Goal: Communication & Community: Answer question/provide support

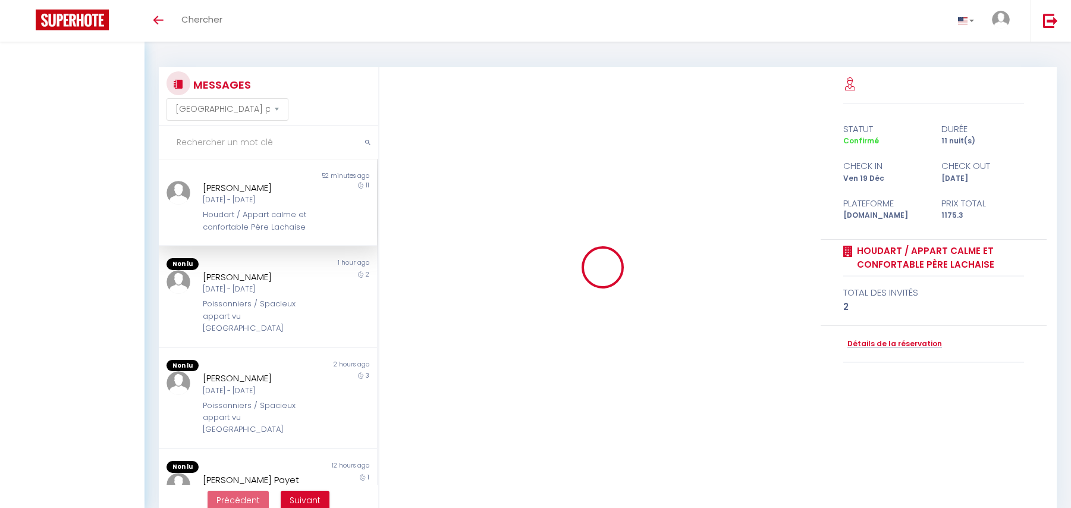
select select "message"
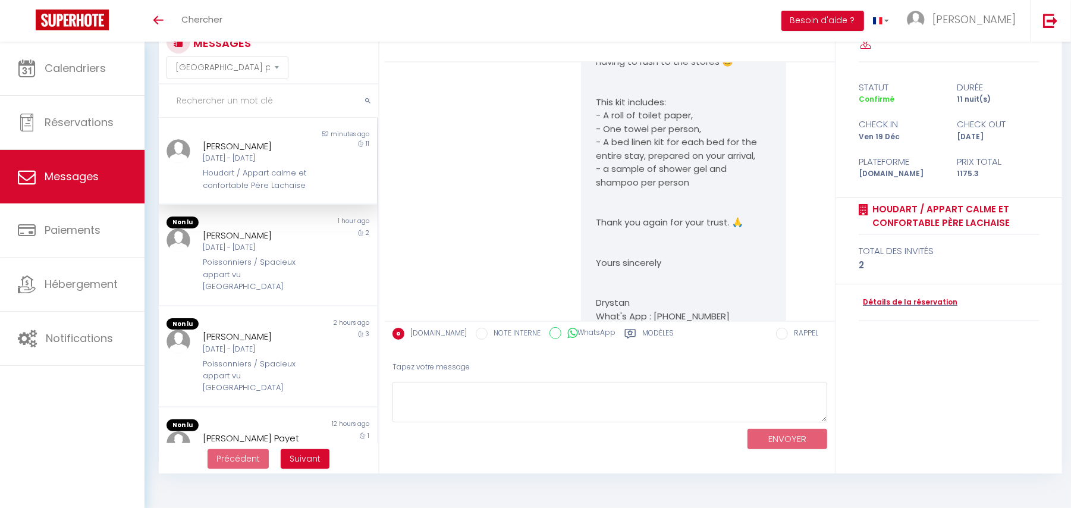
scroll to position [1339, 0]
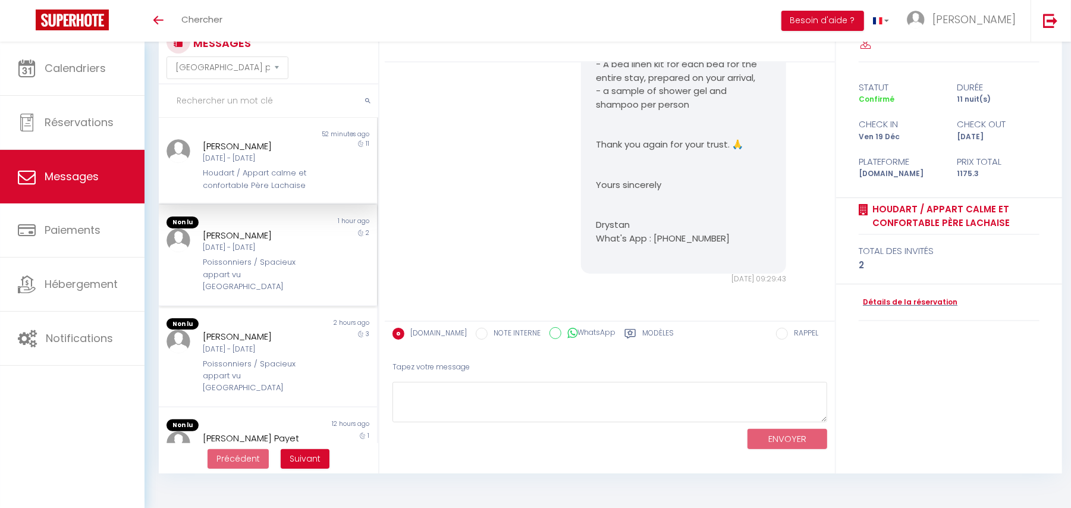
click at [284, 271] on div "Poissonniers / Spacieux appart vu [GEOGRAPHIC_DATA]" at bounding box center [259, 274] width 112 height 36
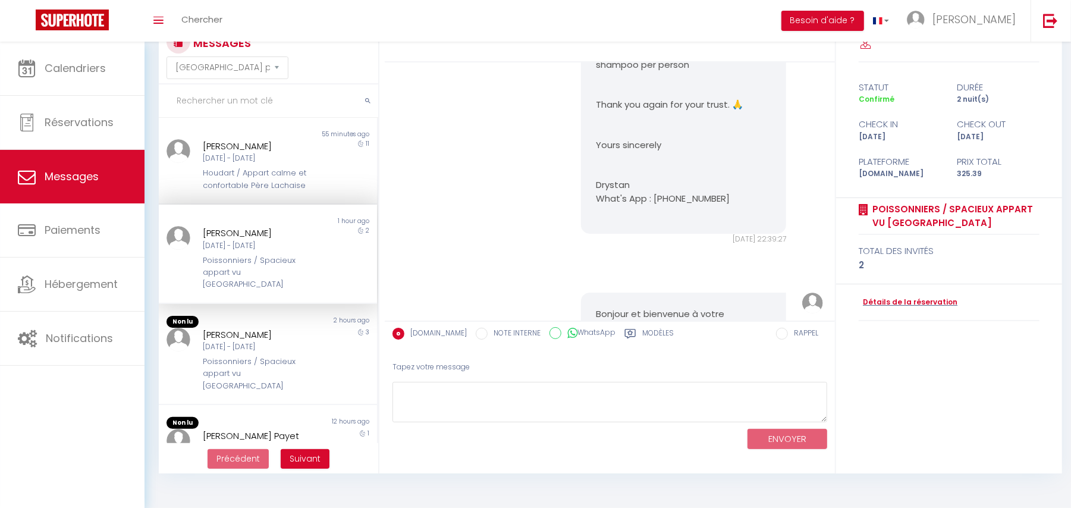
scroll to position [5049, 0]
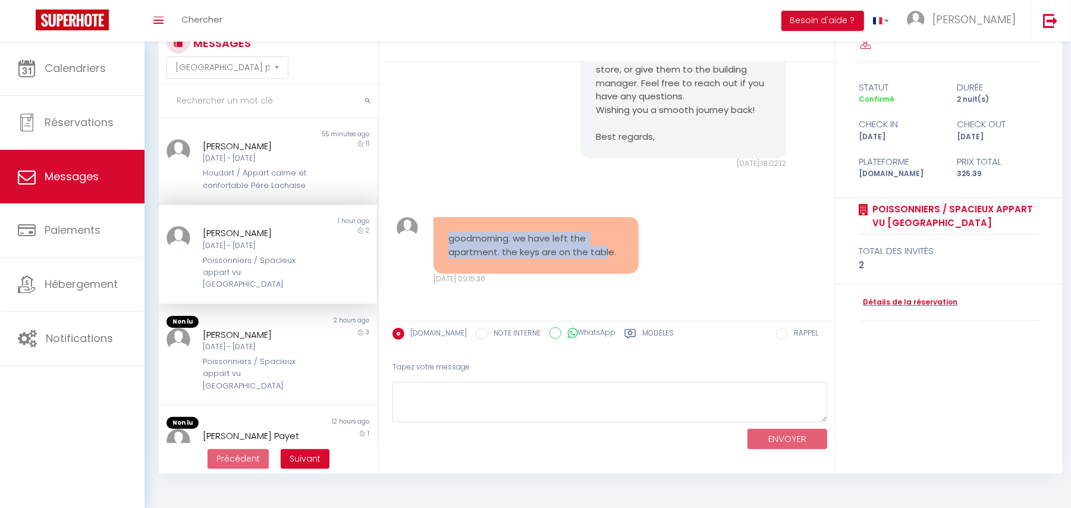
drag, startPoint x: 442, startPoint y: 238, endPoint x: 606, endPoint y: 248, distance: 164.3
click at [606, 248] on div "goodmorning. we have left the apartment. the keys are on the table." at bounding box center [536, 245] width 206 height 56
click at [505, 197] on div "goodmorning. we have left the apartment. the keys are on the table. Ven 10 Oct.…" at bounding box center [610, 250] width 442 height 115
click at [207, 341] on div "[DATE] - [DATE]" at bounding box center [259, 346] width 112 height 11
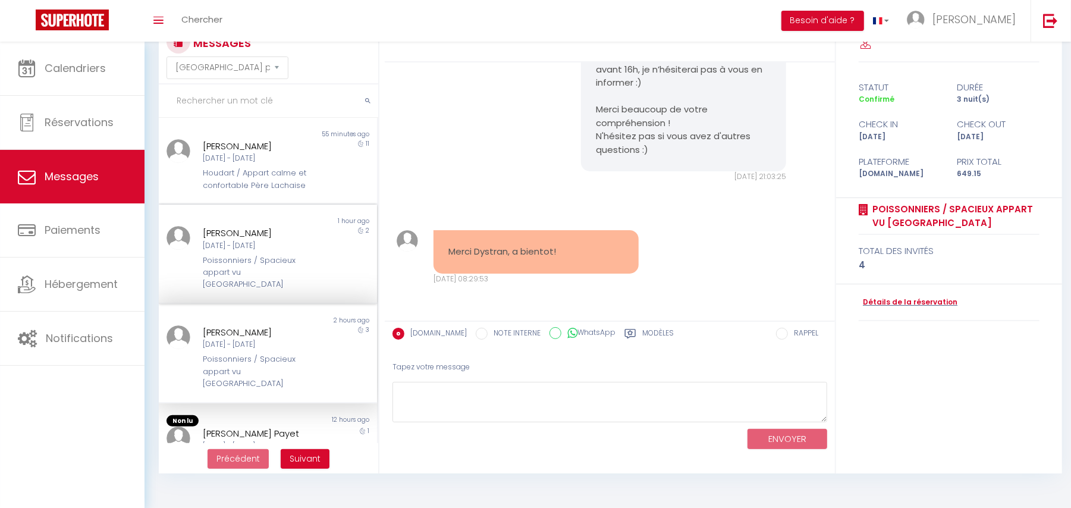
scroll to position [79, 0]
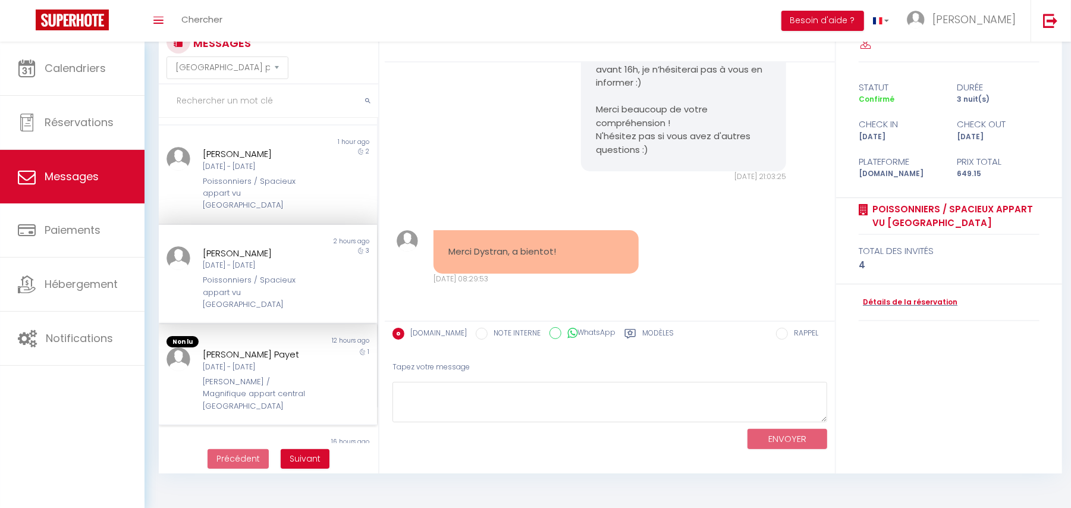
click at [272, 336] on div "12 hours ago" at bounding box center [321, 342] width 109 height 12
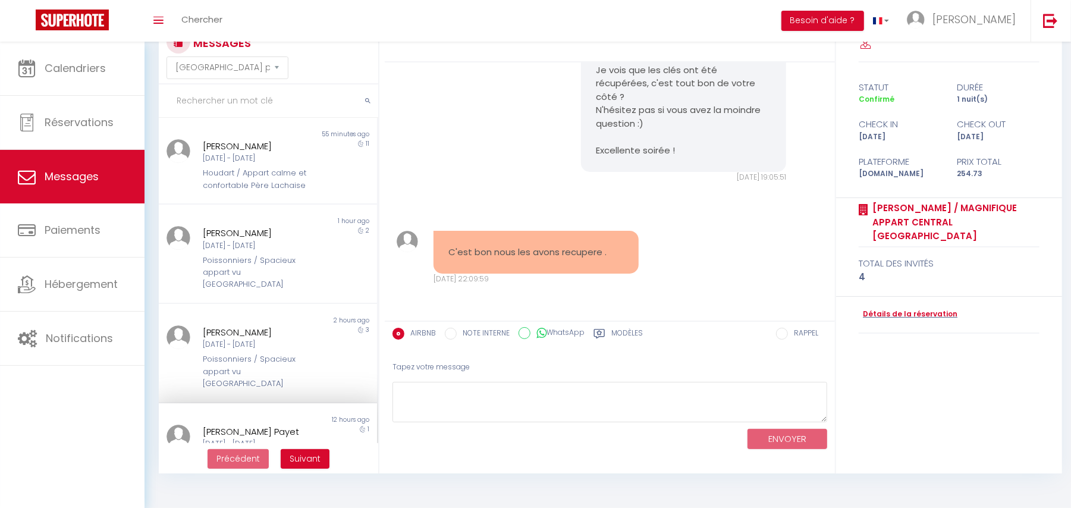
click at [544, 105] on div "Bonsoir Elodie :) Je vois que les clés ont été récupérées, c'est tout bon de vo…" at bounding box center [610, 102] width 442 height 209
click at [224, 163] on div "[DATE] - [DATE]" at bounding box center [259, 158] width 112 height 11
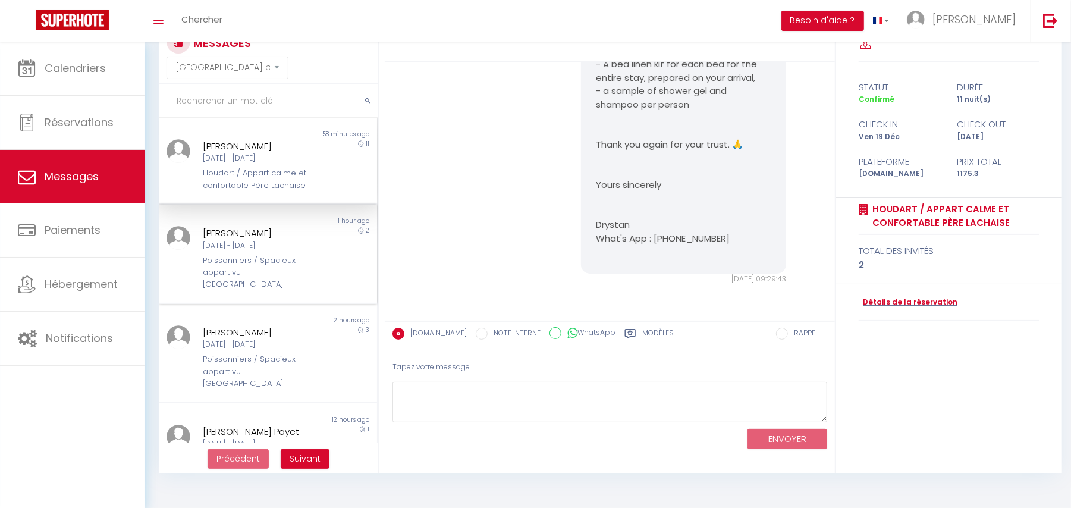
click at [231, 255] on div "Poissonniers / Spacieux appart vu [GEOGRAPHIC_DATA]" at bounding box center [259, 272] width 112 height 36
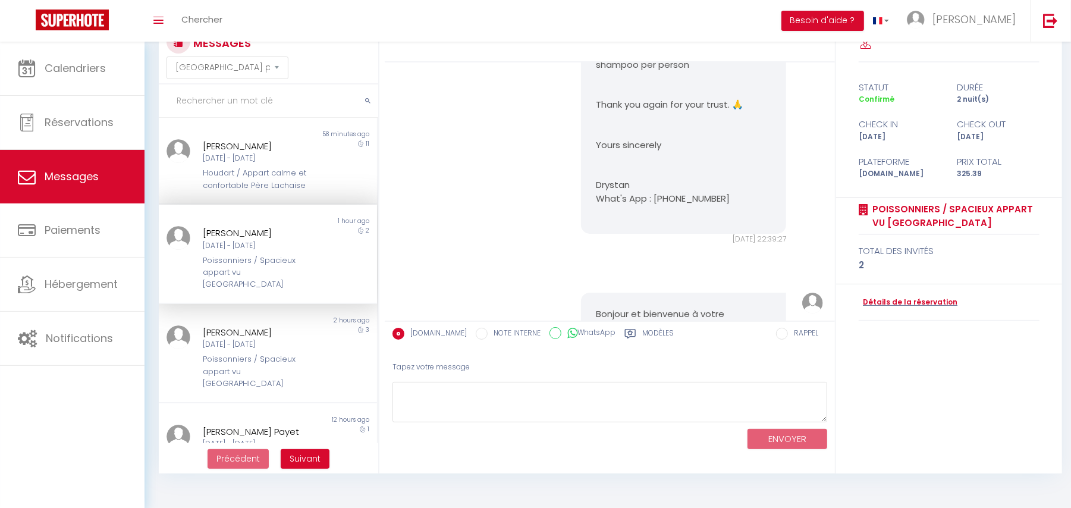
scroll to position [5049, 0]
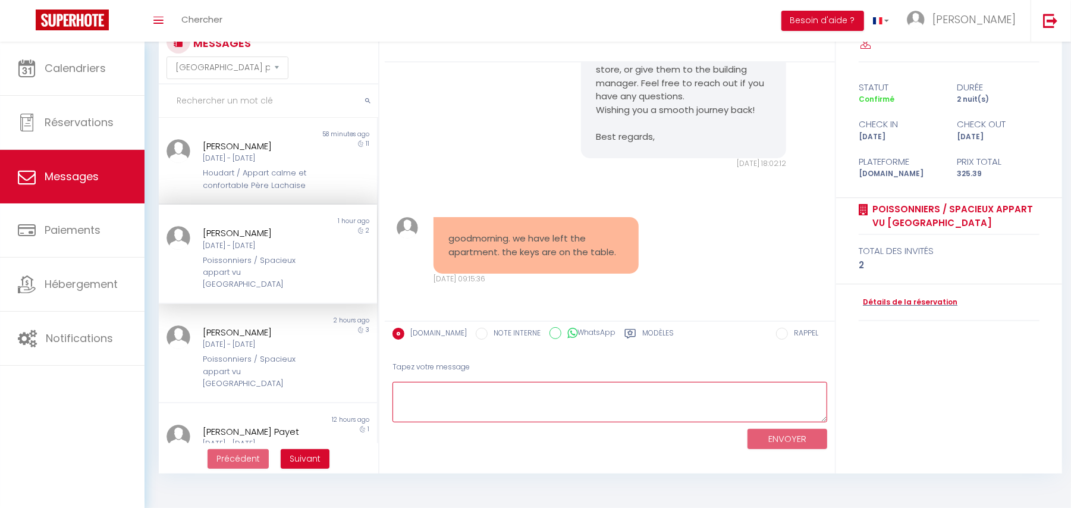
click at [464, 392] on textarea at bounding box center [609, 402] width 435 height 41
drag, startPoint x: 464, startPoint y: 392, endPoint x: 382, endPoint y: 388, distance: 82.1
click at [382, 388] on div "MESSAGES Trier par date de réservation Trier par date de message Non lu 59 minu…" at bounding box center [607, 250] width 913 height 448
type textarea "Hi Angelo,"
drag, startPoint x: 382, startPoint y: 388, endPoint x: 388, endPoint y: 407, distance: 19.6
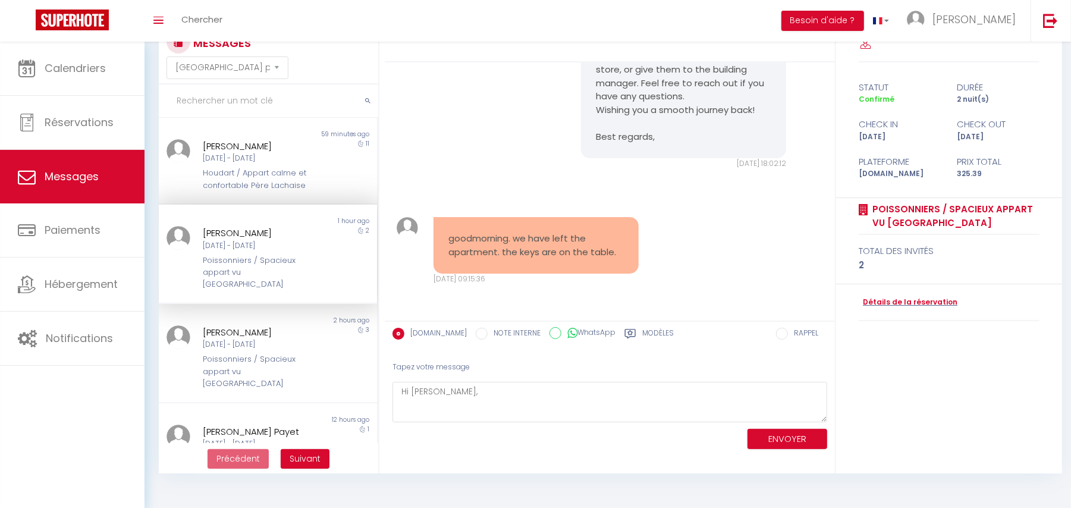
click at [383, 392] on div "MESSAGES Trier par date de réservation Trier par date de message Non lu 59 minu…" at bounding box center [607, 250] width 913 height 448
drag, startPoint x: 429, startPoint y: 451, endPoint x: 491, endPoint y: 505, distance: 82.5
click at [491, 505] on body "🟢 Des questions ou besoin d'assistance pour la migration AirBnB? Prenez rdv >>>…" at bounding box center [535, 254] width 1071 height 508
click at [413, 393] on textarea "Hi Angelo," at bounding box center [609, 402] width 435 height 41
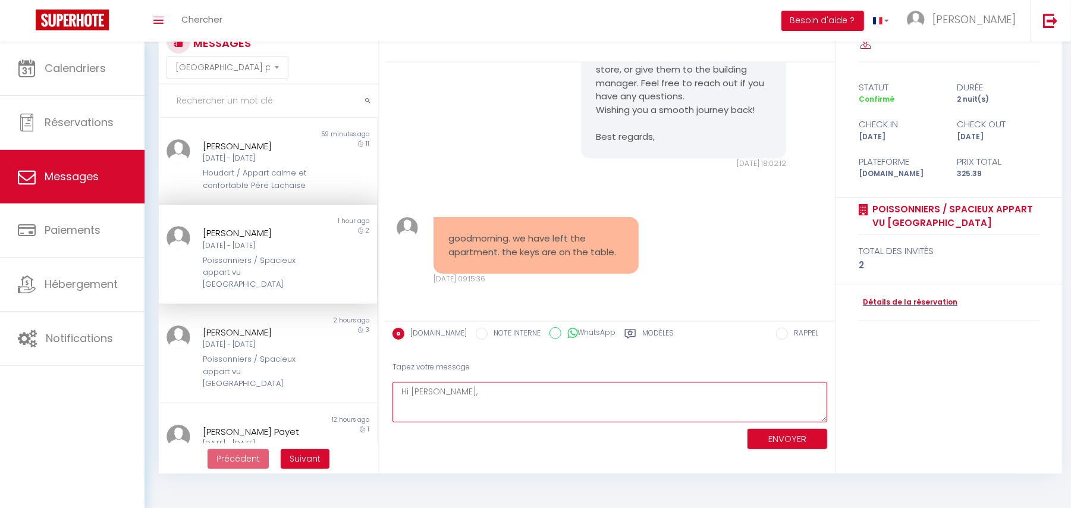
click at [413, 393] on textarea "Hi Angelo," at bounding box center [609, 402] width 435 height 41
paste textarea "Hi Angelo, I hope everything went well at the apartment. Thanks again for your …"
click at [621, 400] on textarea "Hi Angelo, I hope everything went well at the apartment. Thanks again for your …" at bounding box center [609, 402] width 435 height 41
click at [704, 404] on textarea "Hi Angelo, I hope everything went well at the apartment :) Thanks again for you…" at bounding box center [609, 402] width 435 height 41
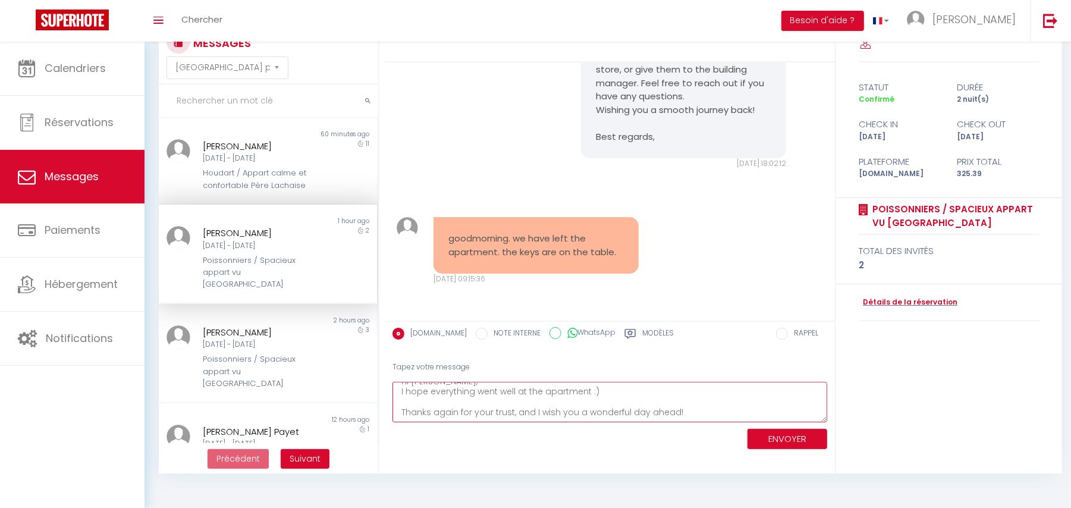
type textarea "Hi Angelo, I hope everything went well at the apartment :) Thanks again for you…"
click at [792, 429] on button "ENVOYER" at bounding box center [787, 439] width 80 height 21
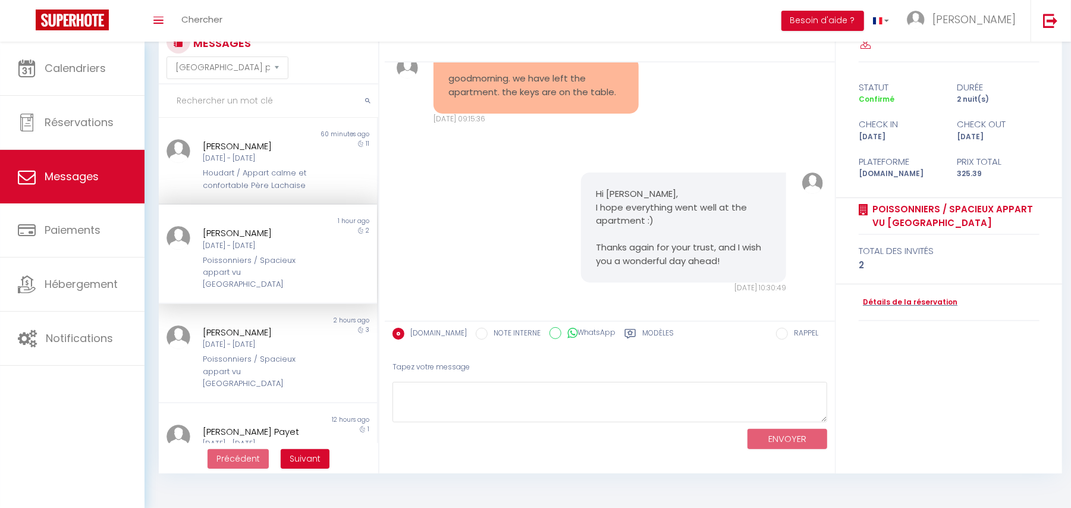
scroll to position [5218, 0]
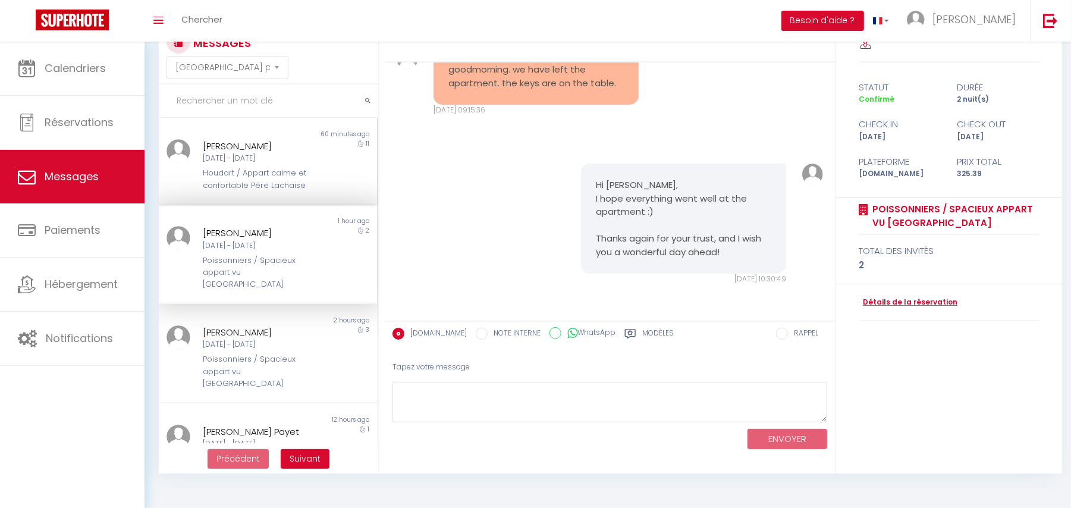
click at [283, 140] on div "Kamola Shukhratova" at bounding box center [259, 146] width 112 height 14
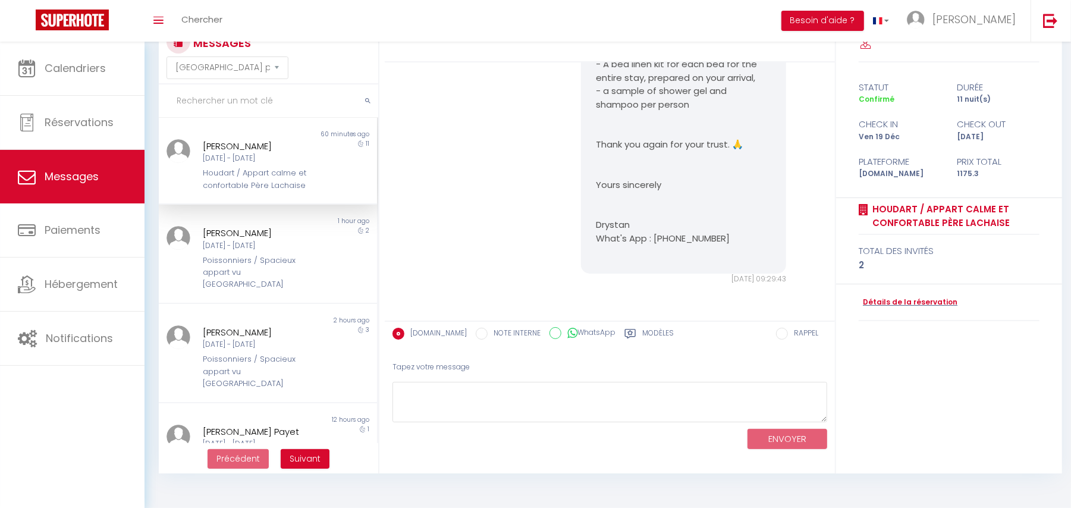
scroll to position [1339, 0]
click at [275, 248] on div "[DATE] - [DATE]" at bounding box center [259, 245] width 112 height 11
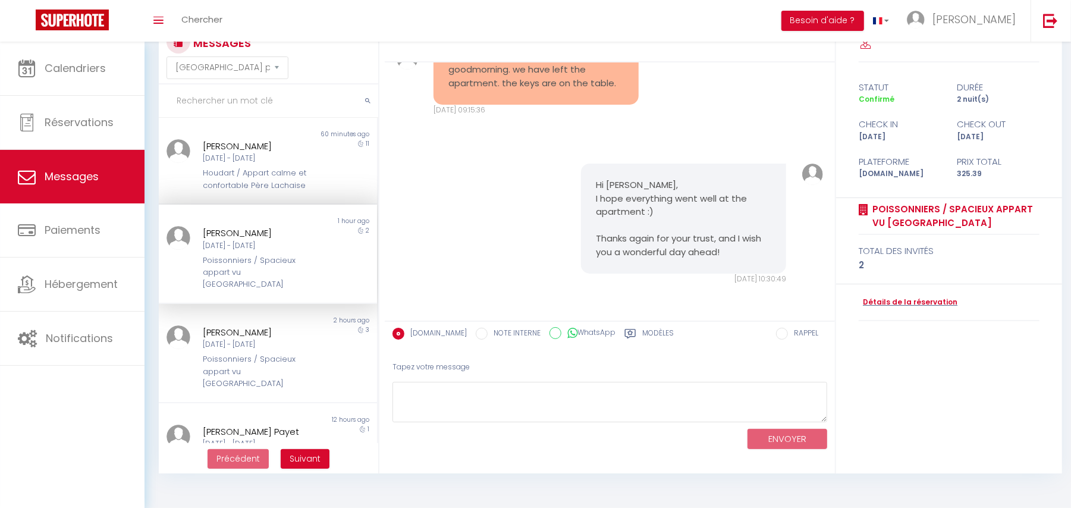
scroll to position [79, 0]
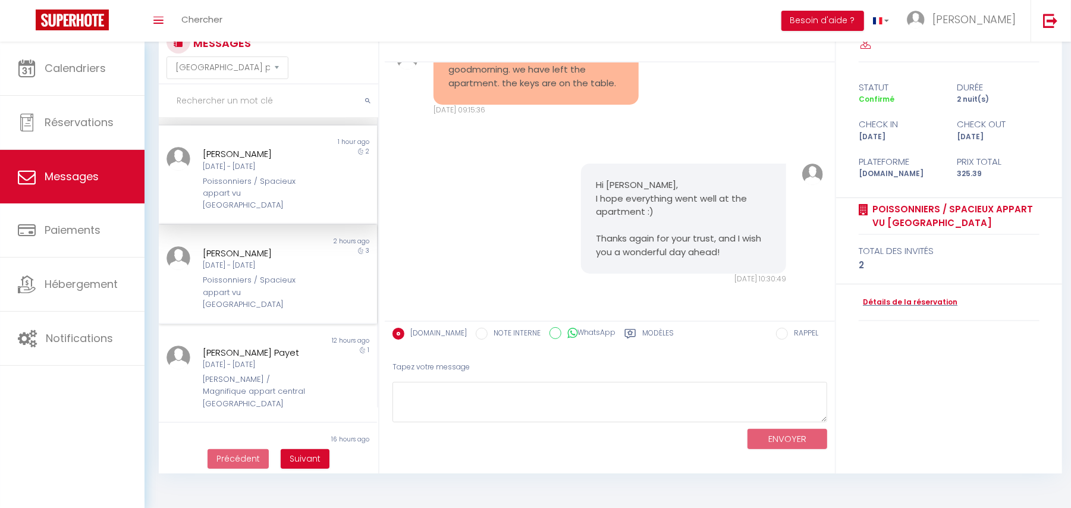
click at [272, 260] on div "[DATE] - [DATE]" at bounding box center [259, 265] width 112 height 11
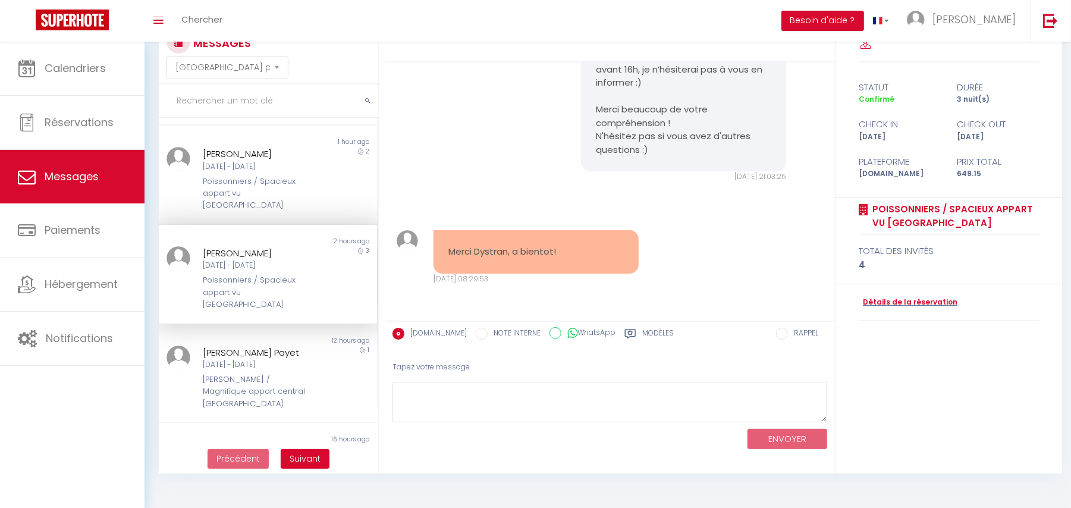
scroll to position [3464, 0]
click at [265, 274] on div "Poissonniers / Spacieux appart vu [GEOGRAPHIC_DATA]" at bounding box center [259, 292] width 112 height 36
click at [236, 345] on div "[PERSON_NAME] Payet" at bounding box center [259, 352] width 112 height 14
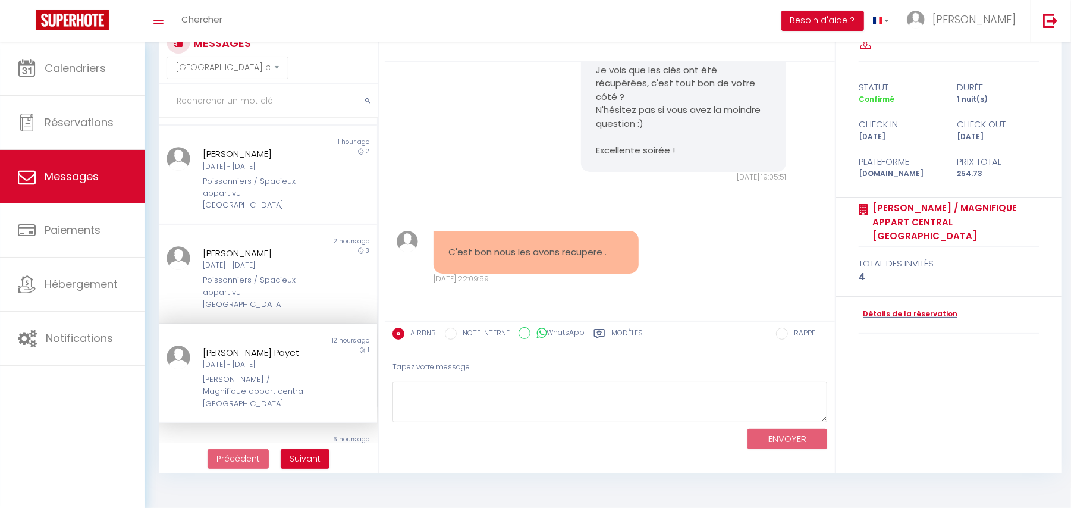
scroll to position [5236, 0]
click at [481, 407] on textarea at bounding box center [609, 402] width 435 height 41
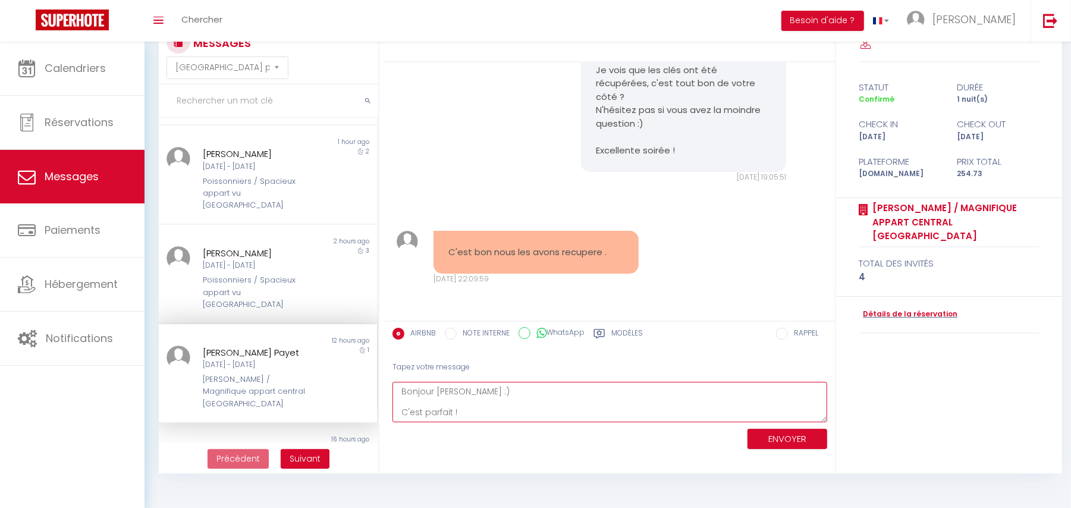
scroll to position [7, 0]
click at [498, 391] on textarea "Bonjour Elodie :) C'est parfait ! Vous pouvez les déposer au même endroit à vot…" at bounding box center [609, 402] width 435 height 41
click at [474, 388] on textarea "Bonjour Elodie :) C'est parfait ! Vous pouvez les déposer au même endroit à vot…" at bounding box center [609, 402] width 435 height 41
drag, startPoint x: 417, startPoint y: 404, endPoint x: 637, endPoint y: 410, distance: 220.6
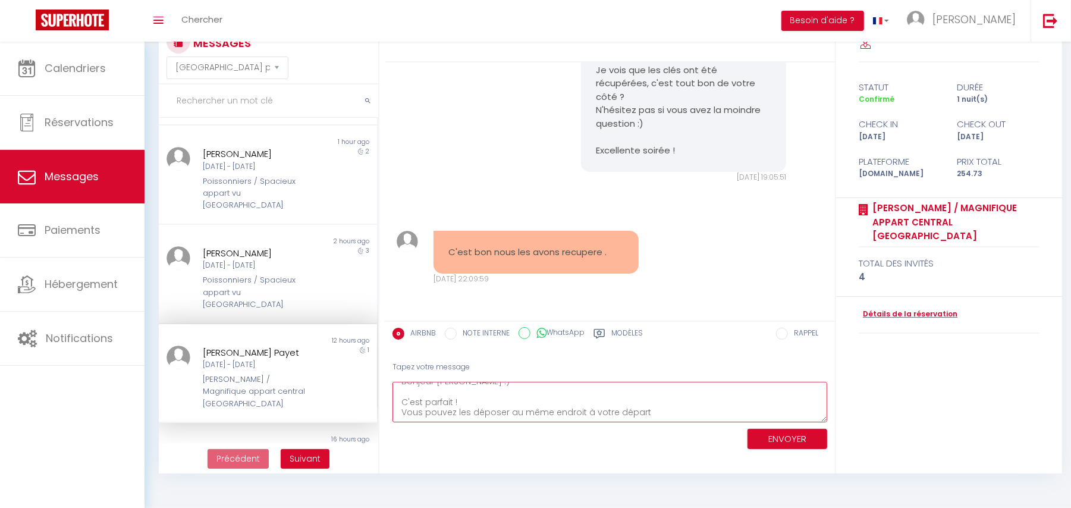
click at [637, 410] on textarea "Bonjour Elodie :) C'est parfait ! Vous pouvez les déposer au même endroit à vot…" at bounding box center [609, 402] width 435 height 41
click at [657, 410] on textarea "Bonjour Elodie :) C'est parfait ! Vous pouvez les déposer au même endroit à vot…" at bounding box center [609, 402] width 435 height 41
click at [506, 388] on textarea "Bonjour Elodie :) C'est parfait ! Vous pouvez les déposer au même endroit à vot…" at bounding box center [609, 402] width 435 height 41
drag, startPoint x: 453, startPoint y: 409, endPoint x: 574, endPoint y: 416, distance: 121.5
click at [574, 416] on textarea "Bonjour Elodie :) C'est parfait ! Vous pouvez les déposer au même endroit à vot…" at bounding box center [609, 402] width 435 height 41
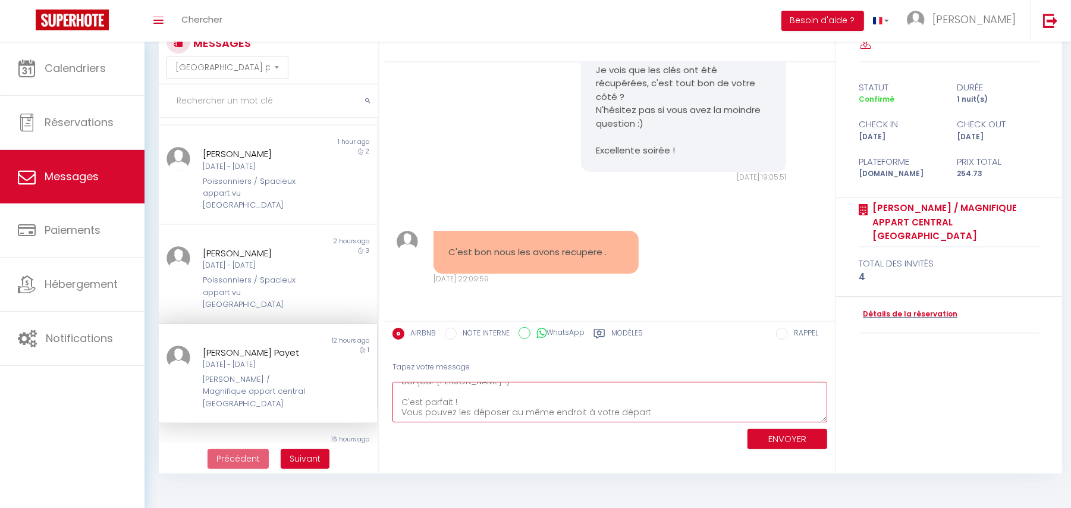
click at [617, 408] on textarea "Bonjour Elodie :) C'est parfait ! Vous pouvez les déposer au même endroit à vot…" at bounding box center [609, 402] width 435 height 41
click at [661, 407] on textarea "Bonjour Elodie :) C'est parfait ! Vous pouvez les déposer au même endroit à vot…" at bounding box center [609, 402] width 435 height 41
click at [402, 411] on textarea "Bonjour Elodie :) C'est parfait ! Vous pouvez les déposer au même endroit à vot…" at bounding box center [609, 402] width 435 height 41
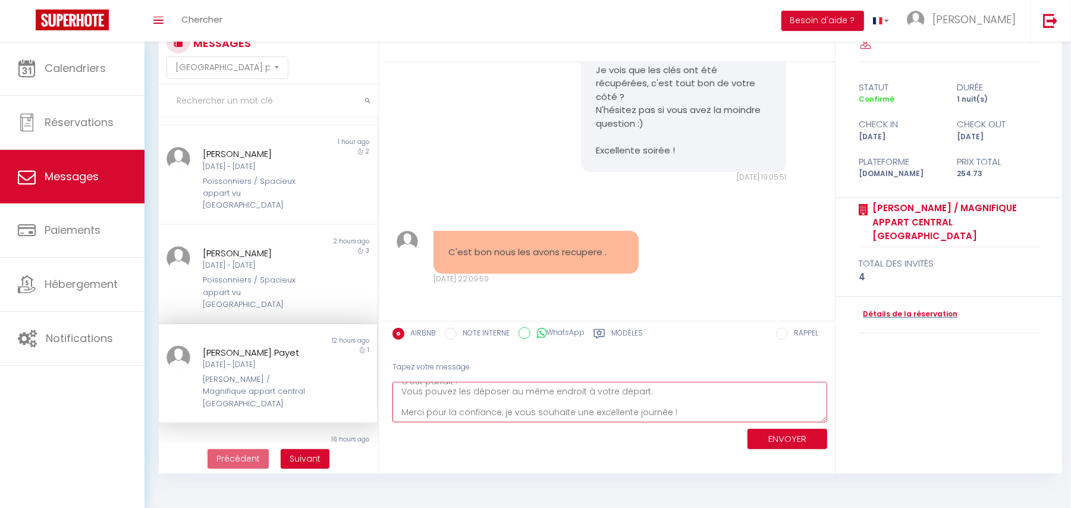
drag, startPoint x: 405, startPoint y: 411, endPoint x: 526, endPoint y: 410, distance: 120.7
click at [526, 410] on textarea "Bonjour Elodie :) C'est parfait ! Vous pouvez les déposer au même endroit à vot…" at bounding box center [609, 402] width 435 height 41
click at [555, 410] on textarea "Bonjour Elodie :) C'est parfait ! Vous pouvez les déposer au même endroit à vot…" at bounding box center [609, 402] width 435 height 41
click at [616, 408] on textarea "Bonjour Elodie :) C'est parfait ! Vous pouvez les déposer au même endroit à vot…" at bounding box center [609, 402] width 435 height 41
click at [697, 409] on textarea "Bonjour Elodie :) C'est parfait ! Vous pouvez les déposer au même endroit à vot…" at bounding box center [609, 402] width 435 height 41
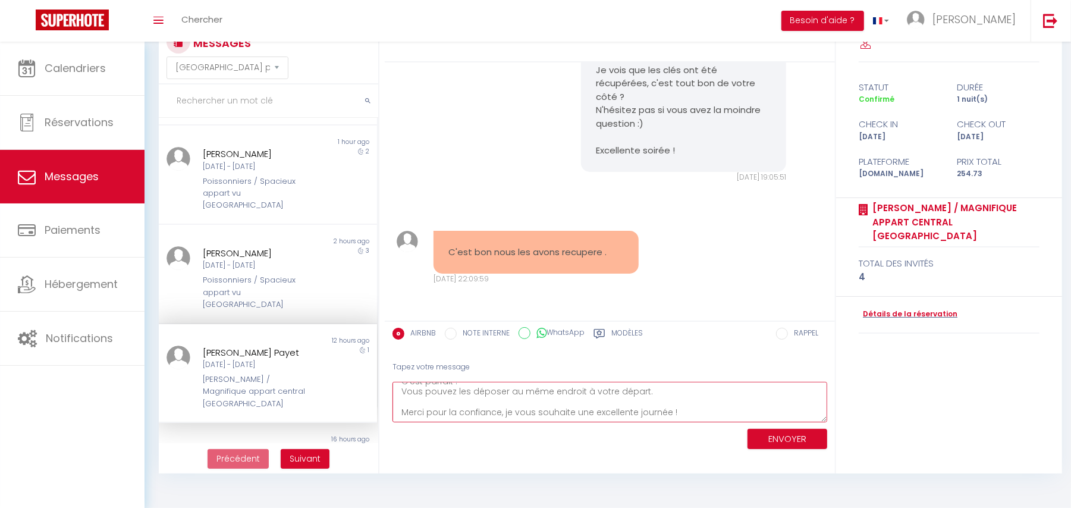
type textarea "Bonjour Elodie :) C'est parfait ! Vous pouvez les déposer au même endroit à vot…"
click at [767, 429] on button "ENVOYER" at bounding box center [787, 439] width 80 height 21
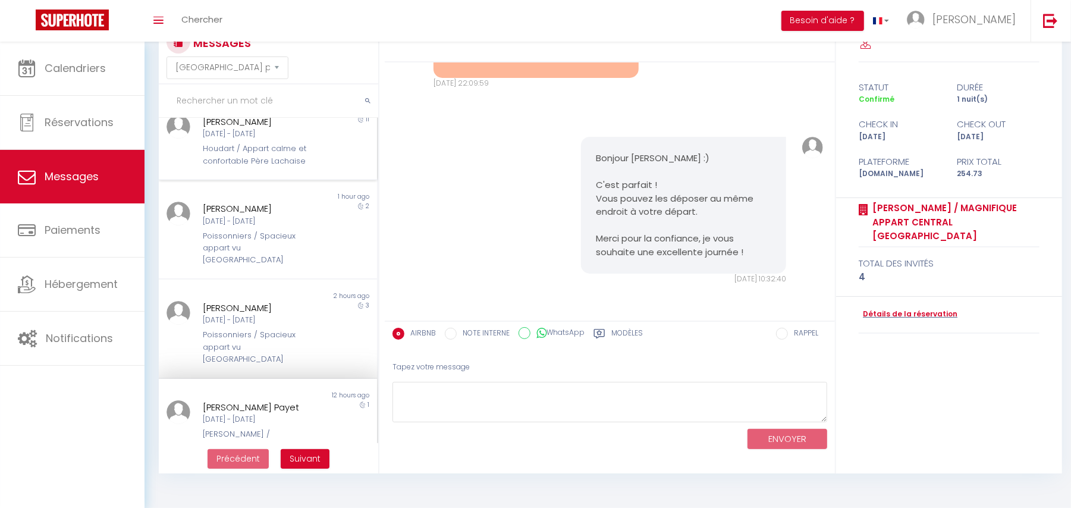
scroll to position [0, 0]
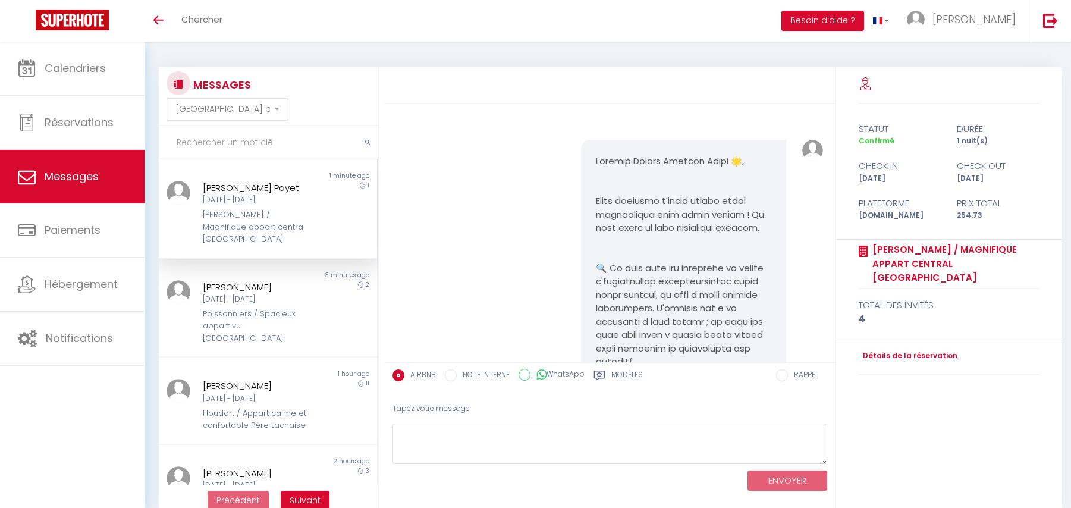
select select "message"
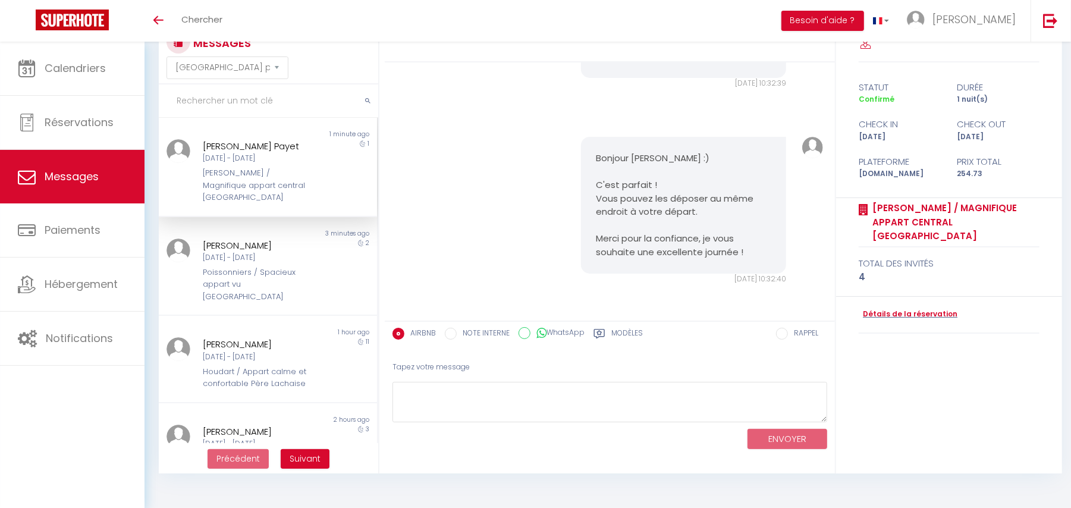
scroll to position [5626, 0]
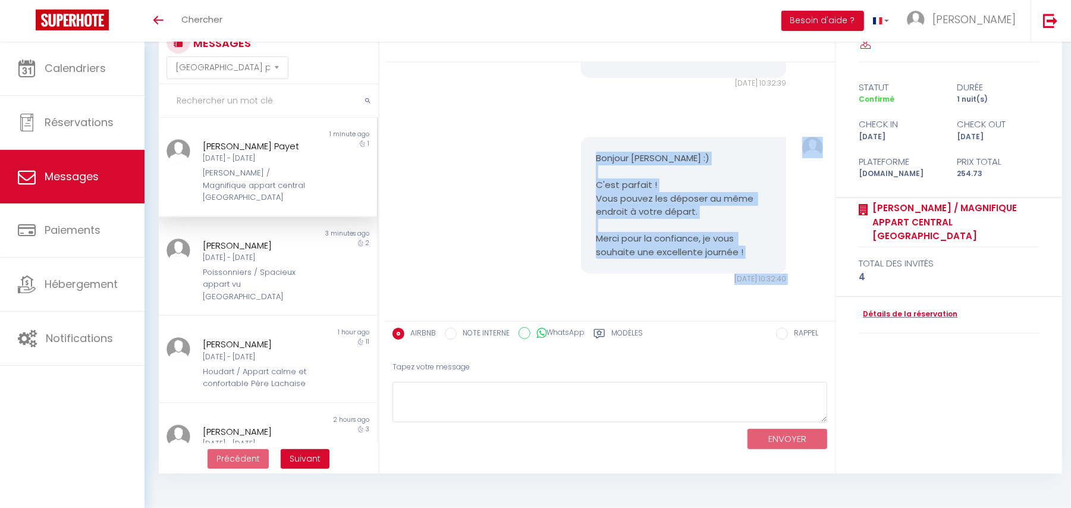
drag, startPoint x: 566, startPoint y: 157, endPoint x: 797, endPoint y: 284, distance: 263.1
click at [797, 284] on div "Bonjour Elodie :) C'est parfait ! Vous pouvez les déposer au même endroit à vot…" at bounding box center [610, 211] width 442 height 196
click at [632, 201] on pre "Bonjour Elodie :) C'est parfait ! Vous pouvez les déposer au même endroit à vot…" at bounding box center [684, 205] width 176 height 107
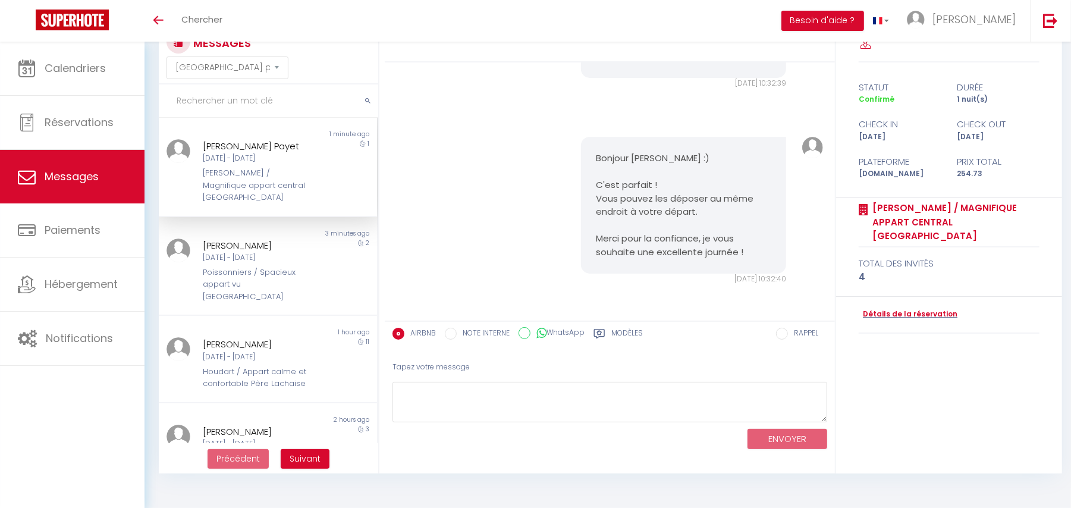
click at [238, 107] on input "text" at bounding box center [268, 100] width 219 height 33
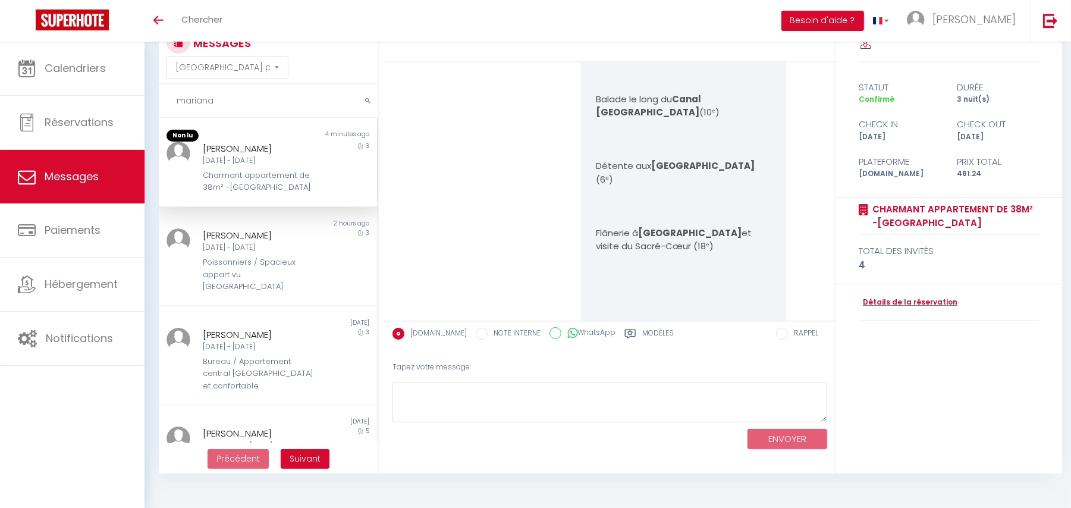
scroll to position [7202, 0]
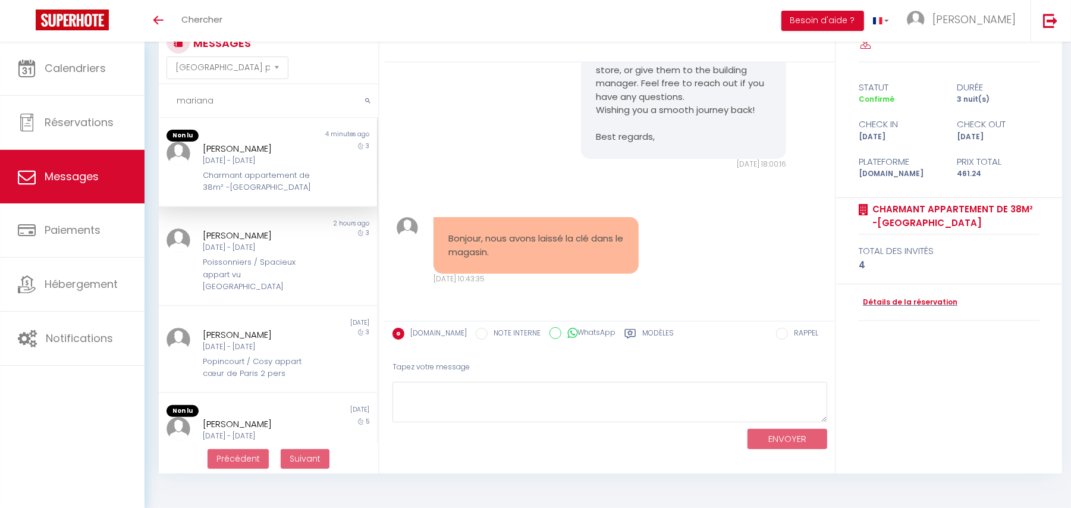
type input "mariana"
click at [455, 411] on textarea at bounding box center [609, 402] width 435 height 41
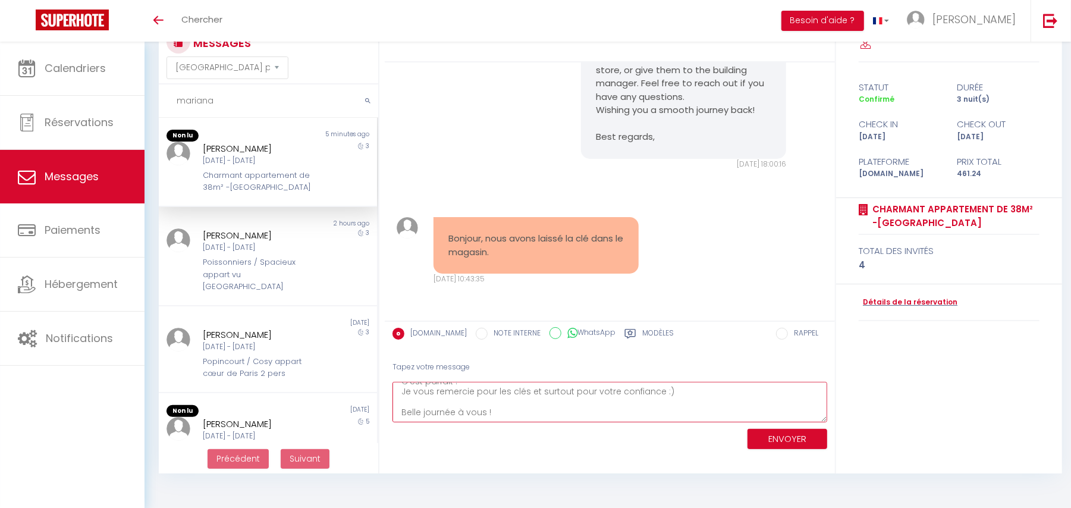
drag, startPoint x: 433, startPoint y: 407, endPoint x: 529, endPoint y: 407, distance: 96.3
click at [509, 407] on textarea "Bonjour [PERSON_NAME], C'est parfait ! Je vous remercie pour les clés et surtou…" at bounding box center [609, 402] width 435 height 41
click at [531, 407] on textarea "Bonjour [PERSON_NAME], C'est parfait ! Je vous remercie pour les clés et surtou…" at bounding box center [609, 402] width 435 height 41
type textarea "Bonjour [PERSON_NAME], C'est parfait ! Je vous remercie pour les clés et surtou…"
click at [779, 436] on button "ENVOYER" at bounding box center [787, 439] width 80 height 21
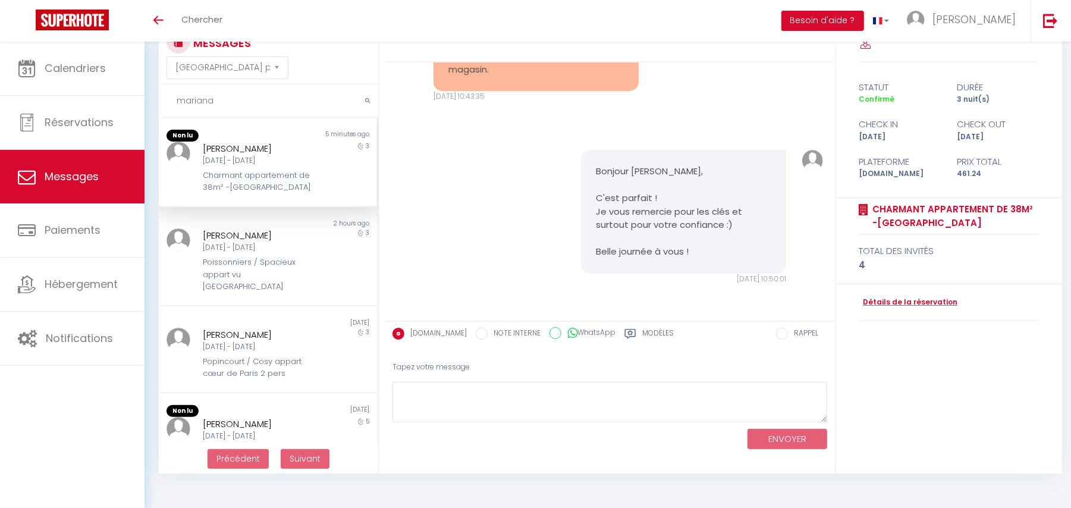
scroll to position [7383, 0]
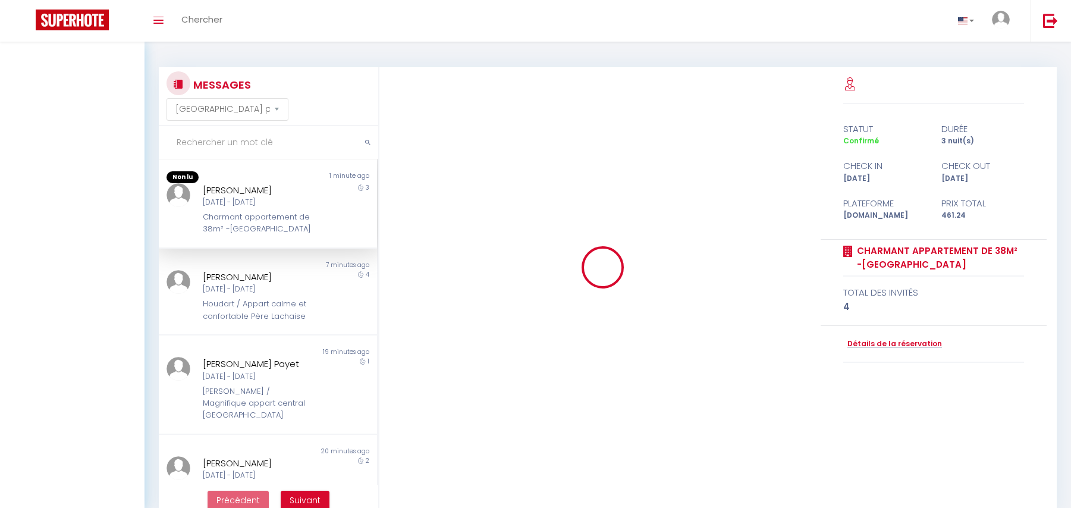
select select "message"
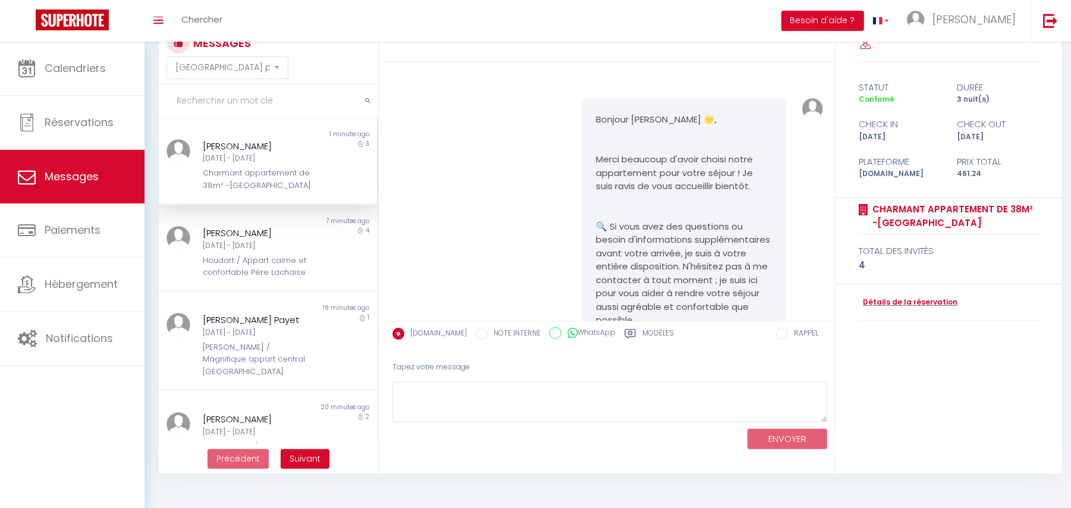
scroll to position [42, 0]
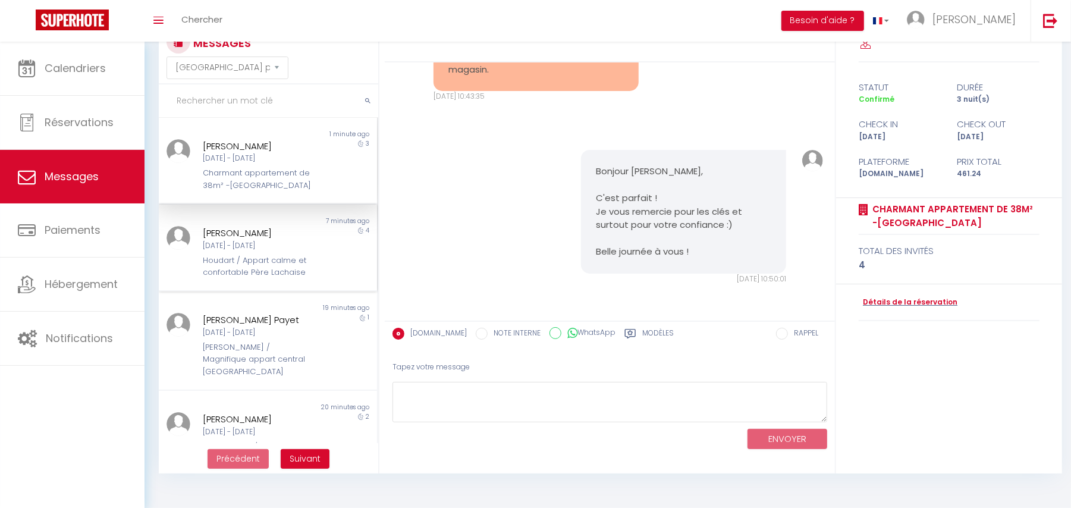
click at [253, 245] on div "[DATE] - [DATE]" at bounding box center [259, 245] width 112 height 11
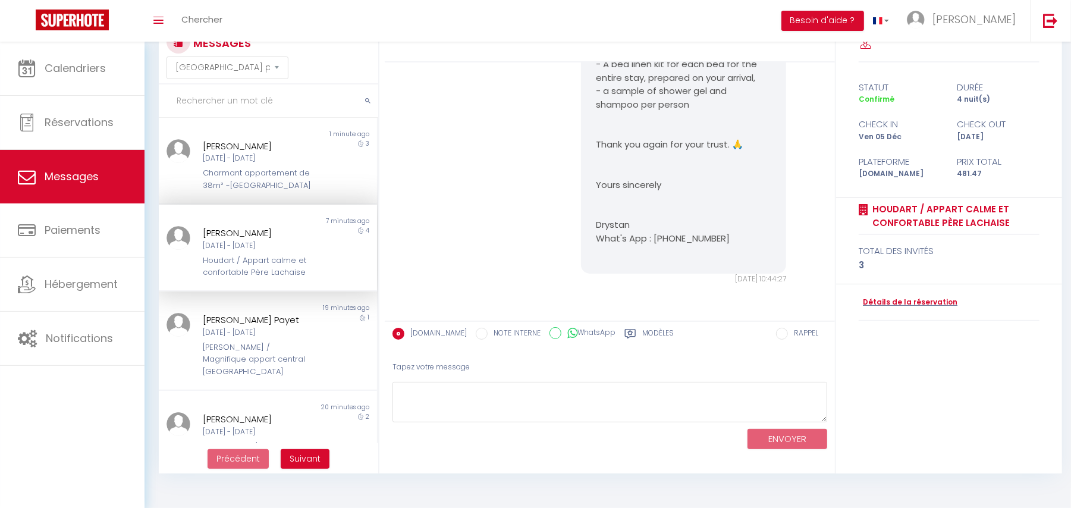
scroll to position [1339, 0]
click at [255, 182] on div "Charmant appartement de 38m² -[GEOGRAPHIC_DATA]" at bounding box center [259, 179] width 112 height 24
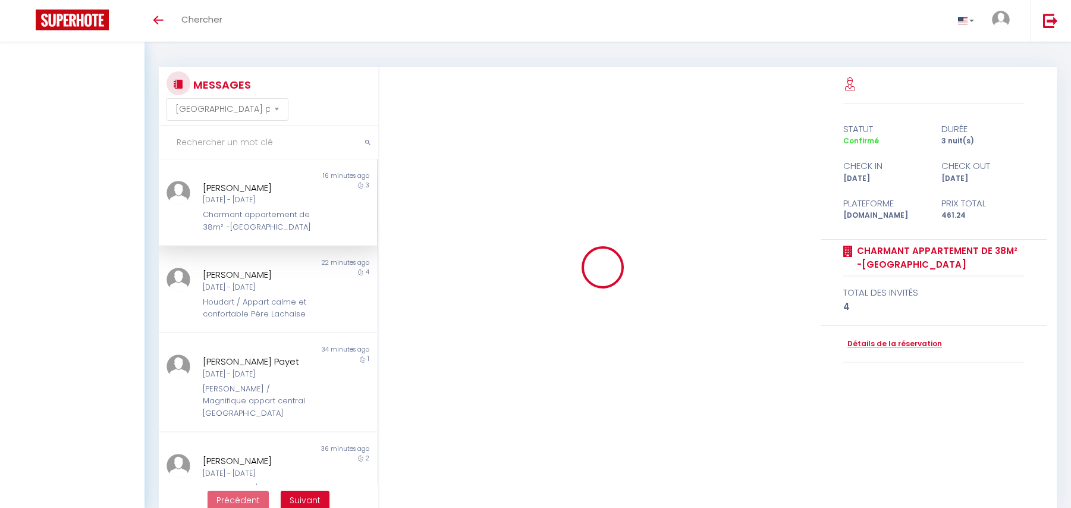
select select "message"
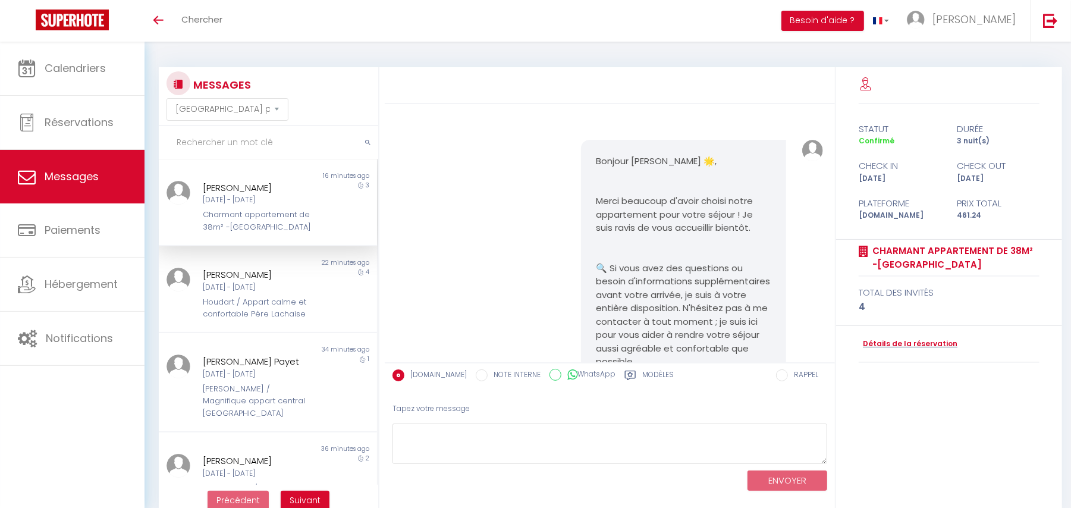
scroll to position [7383, 0]
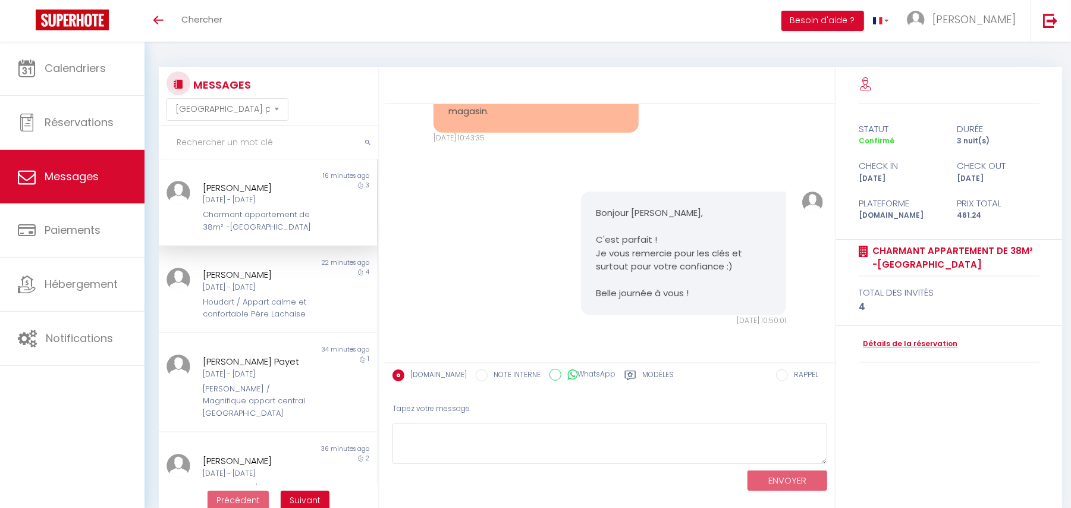
click at [483, 196] on div "Bonjour [PERSON_NAME], C'est parfait ! Je vous remercie pour les clés et surtou…" at bounding box center [610, 259] width 442 height 182
click at [488, 225] on div "Bonjour [PERSON_NAME], C'est parfait ! Je vous remercie pour les clés et surtou…" at bounding box center [610, 259] width 442 height 182
click at [224, 212] on div "Charmant appartement de 38m² -[GEOGRAPHIC_DATA]" at bounding box center [259, 221] width 112 height 24
click at [524, 180] on div "Bonjour [PERSON_NAME], C'est parfait ! Je vous remercie pour les clés et surtou…" at bounding box center [610, 259] width 442 height 182
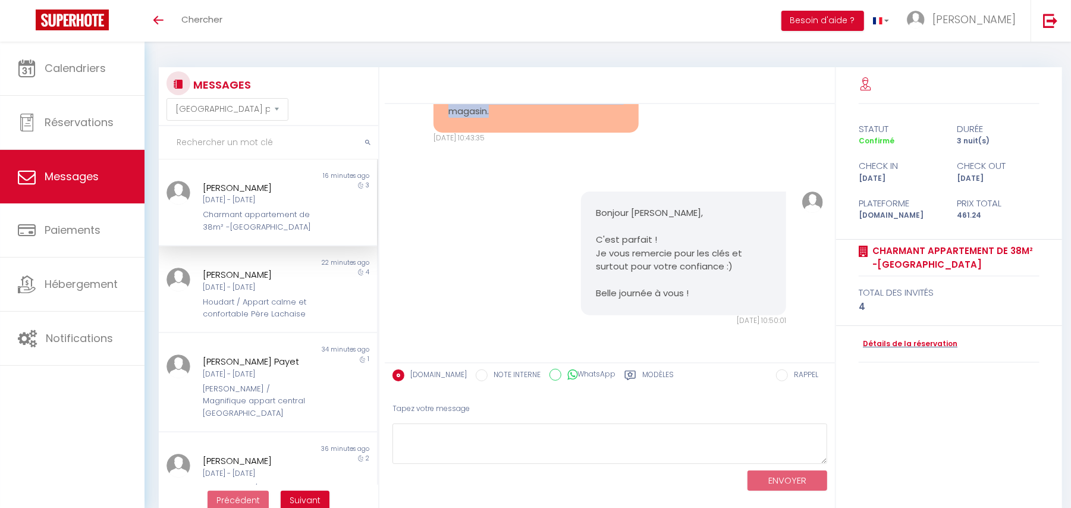
drag, startPoint x: 436, startPoint y: 263, endPoint x: 519, endPoint y: 274, distance: 84.0
click at [519, 133] on div "Bonjour, nous avons laissé la clé dans le magasin." at bounding box center [536, 104] width 206 height 56
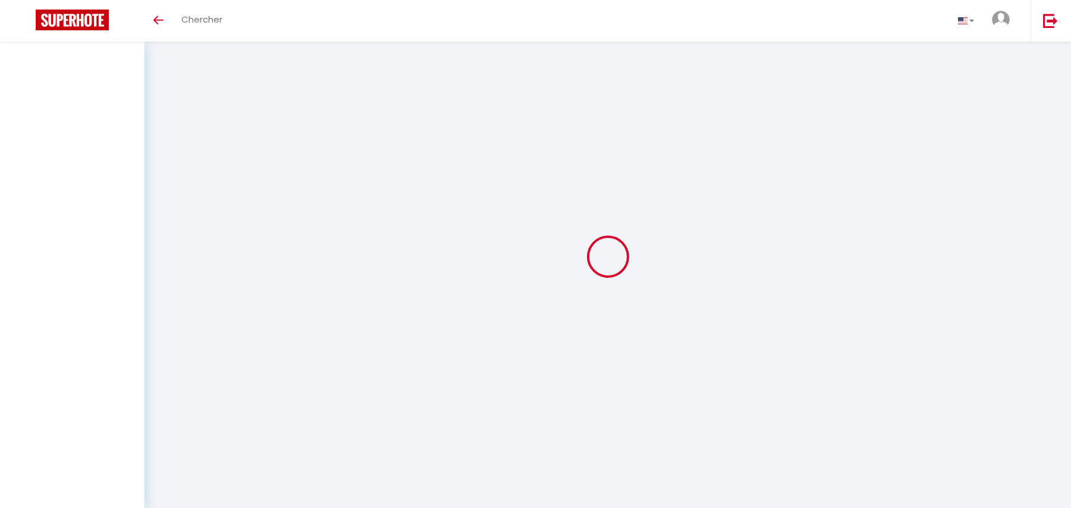
select select "message"
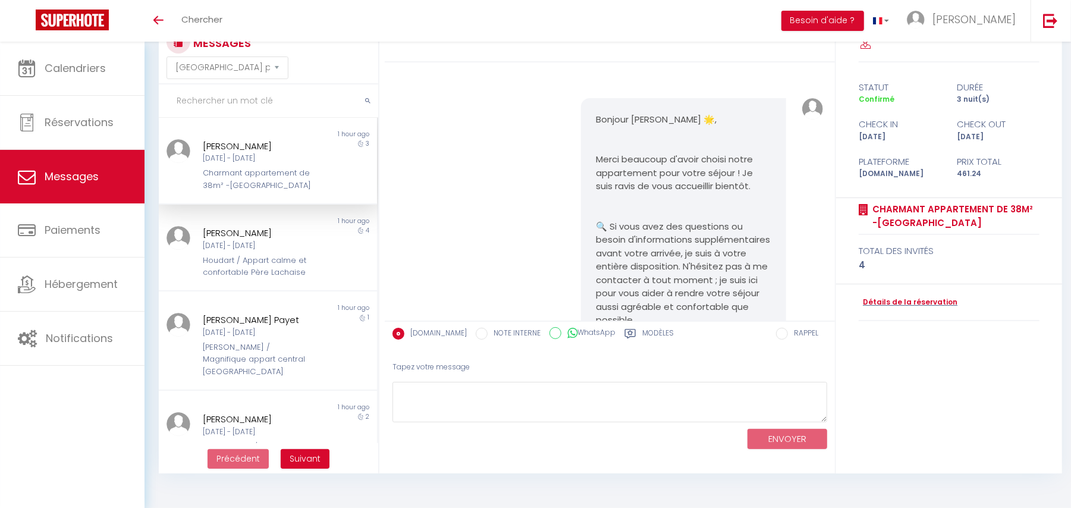
scroll to position [7383, 0]
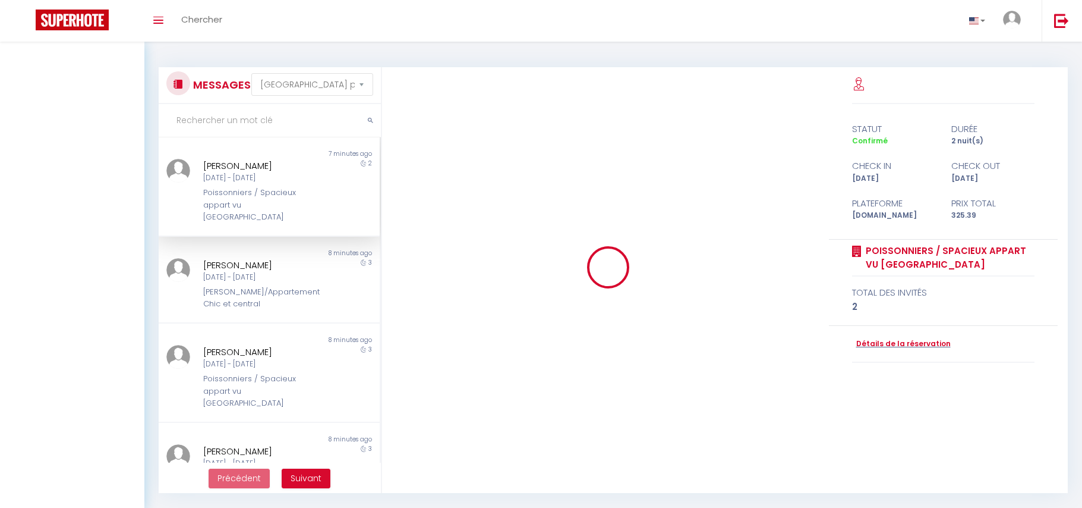
select select "message"
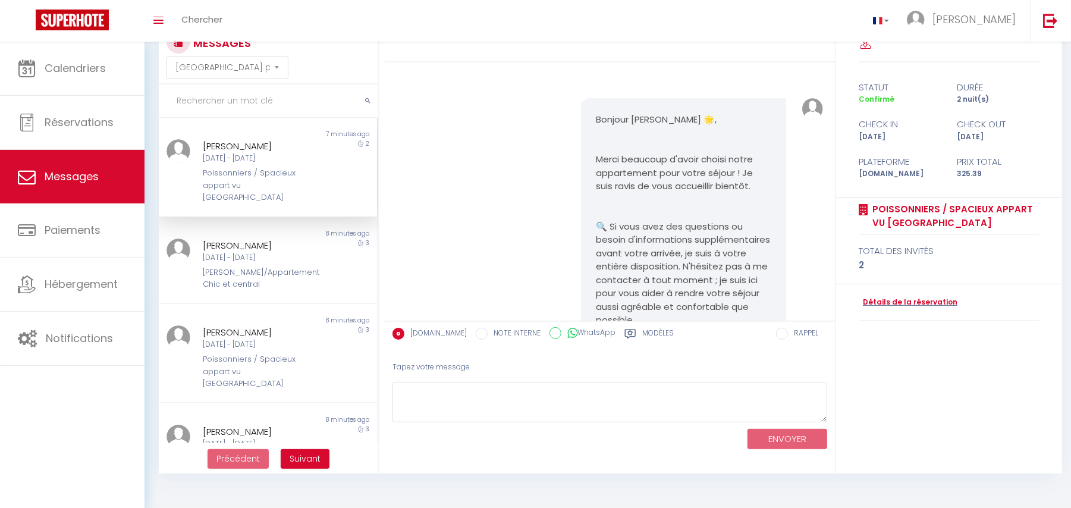
scroll to position [6313, 0]
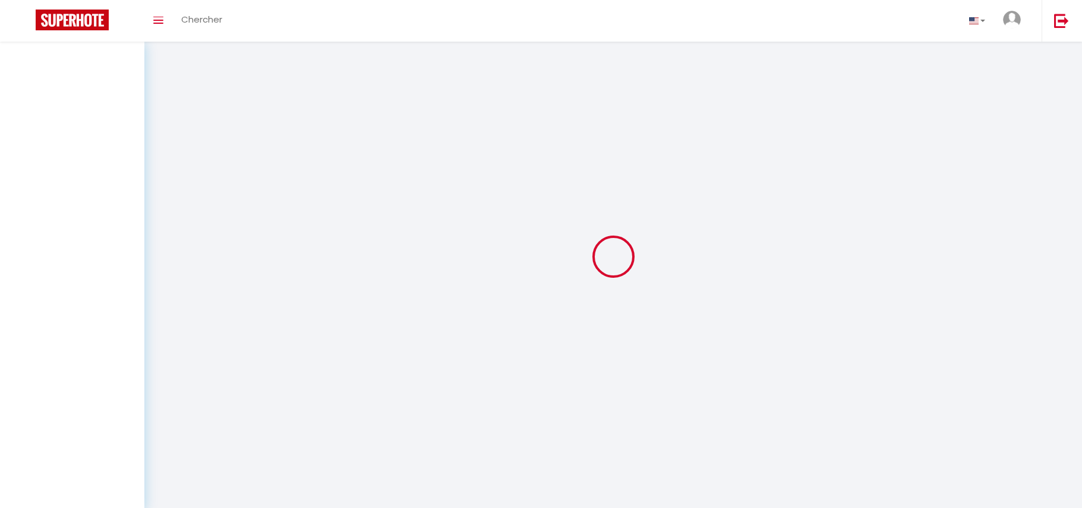
select select "message"
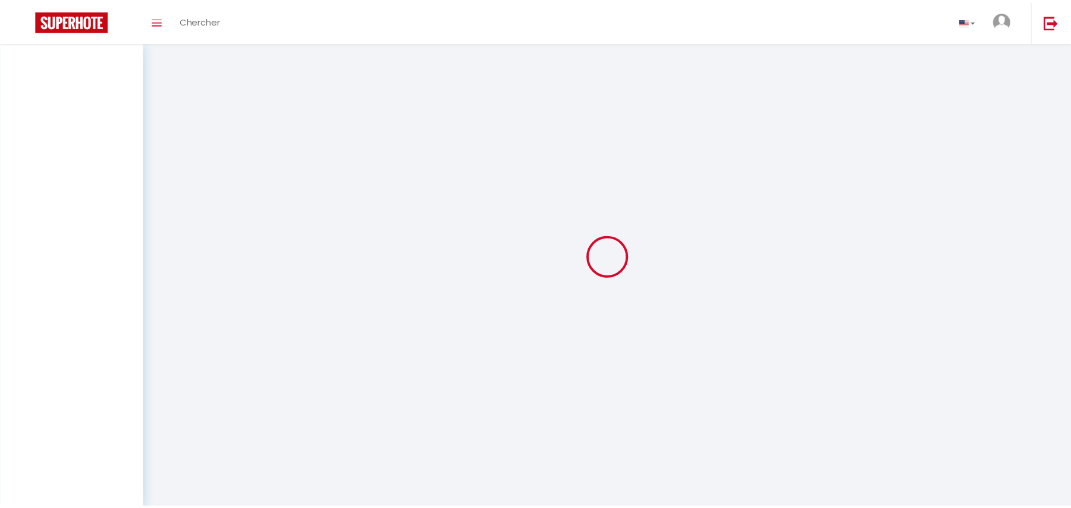
scroll to position [42, 0]
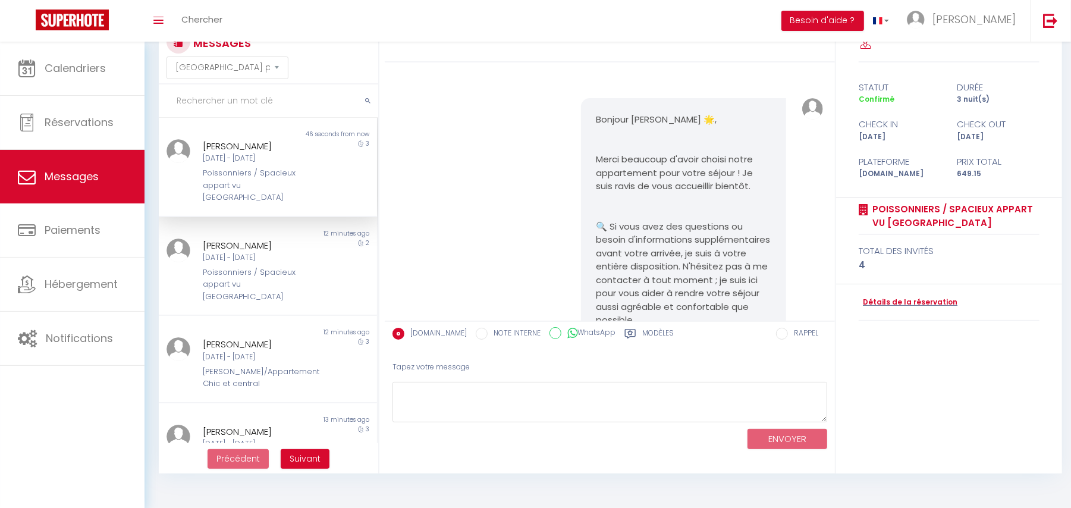
scroll to position [5650, 0]
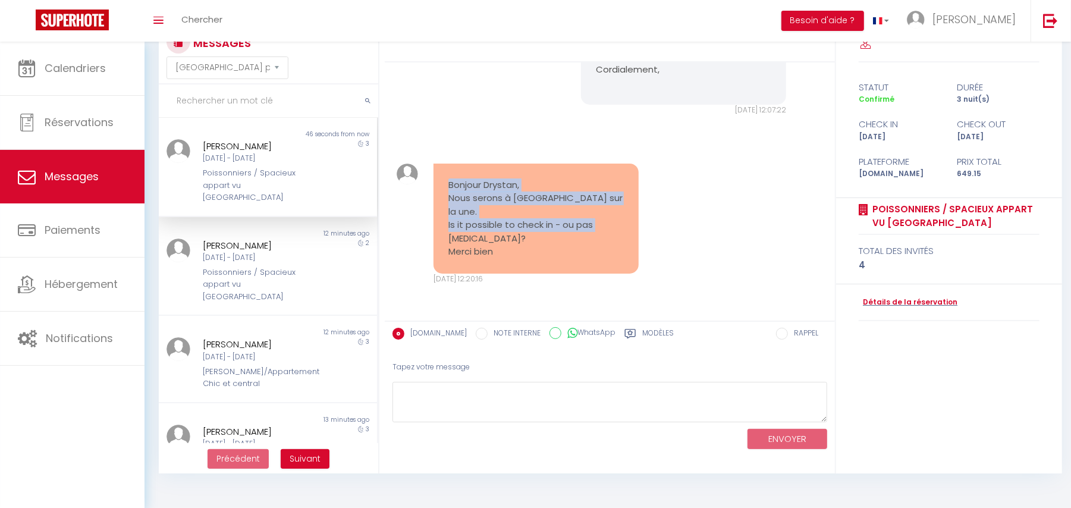
drag, startPoint x: 433, startPoint y: 200, endPoint x: 502, endPoint y: 237, distance: 77.4
click at [502, 237] on div "Bonjour Drystan, Nous serons à [GEOGRAPHIC_DATA] sur la une. Is it possible to …" at bounding box center [536, 218] width 206 height 110
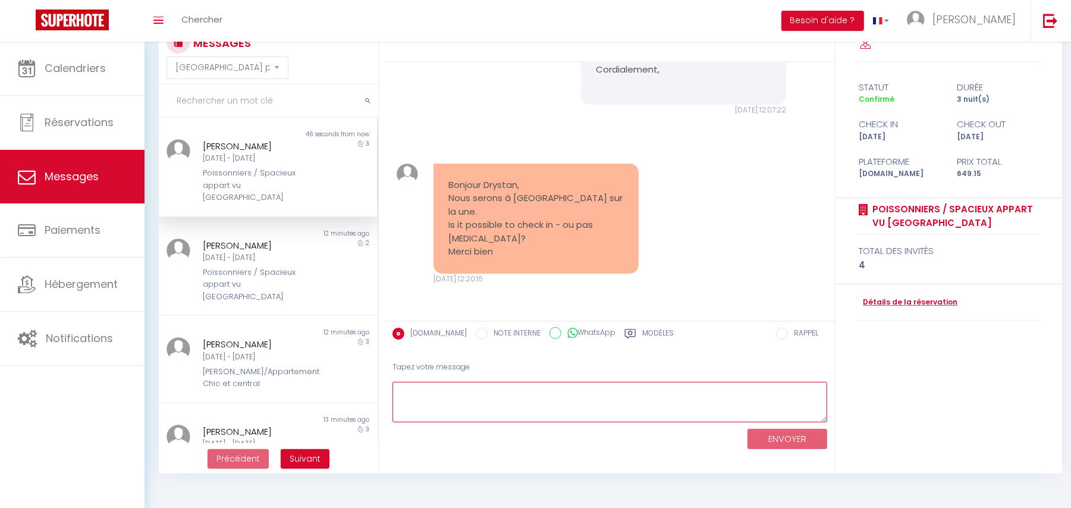
click at [442, 397] on textarea at bounding box center [609, 402] width 435 height 41
type textarea "Bonjour Mariana,"
drag, startPoint x: 488, startPoint y: 392, endPoint x: 395, endPoint y: 395, distance: 93.4
click at [395, 395] on textarea "Bonjour Mariana," at bounding box center [609, 402] width 435 height 41
paste textarea "Bonjour Mariana, Le logement n’est pas encore prêt. Je vous tiendrai informée d…"
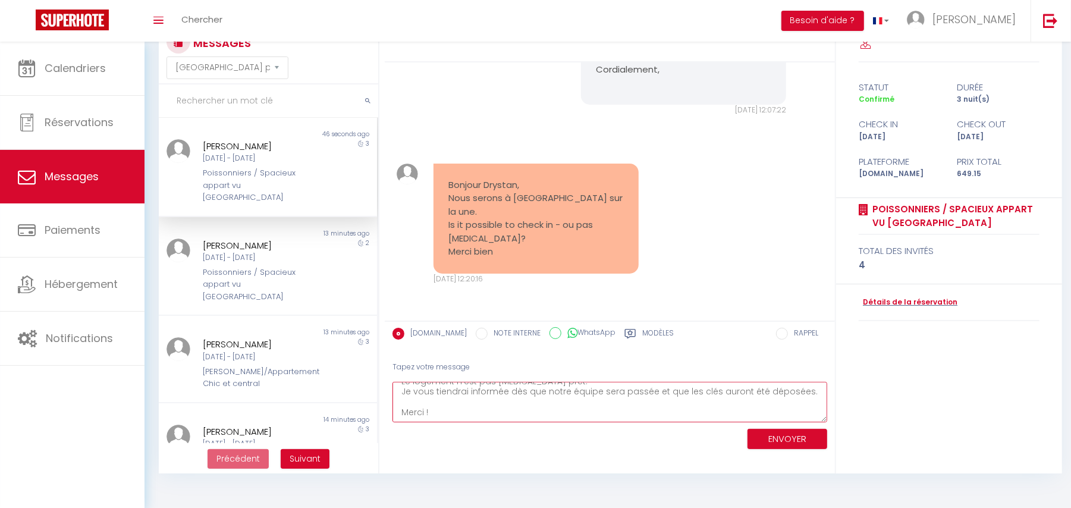
scroll to position [52, 0]
type textarea "Bonjour [PERSON_NAME], Le logement n’est pas [MEDICAL_DATA] prêt. Je vous tiend…"
click at [783, 436] on button "ENVOYER" at bounding box center [787, 439] width 80 height 21
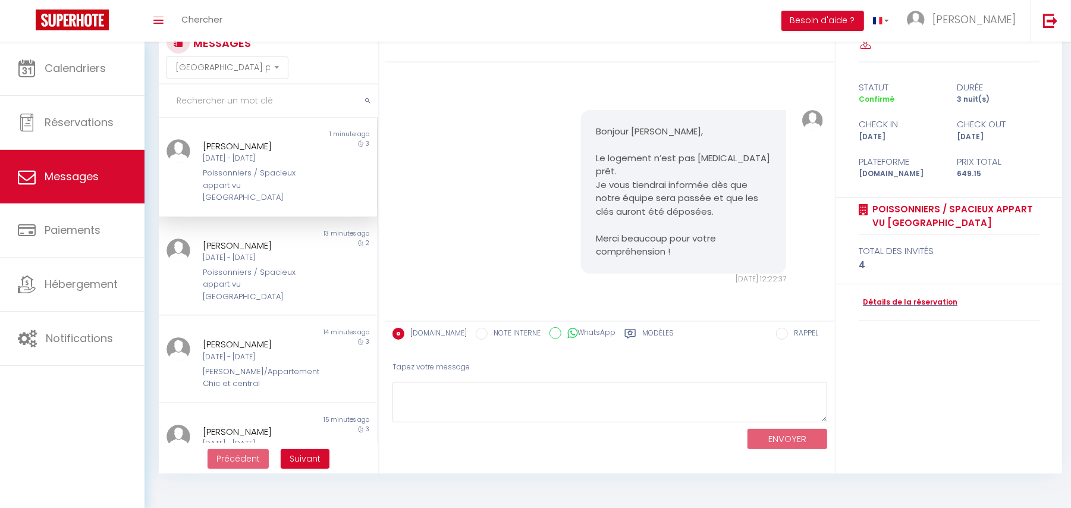
scroll to position [5859, 0]
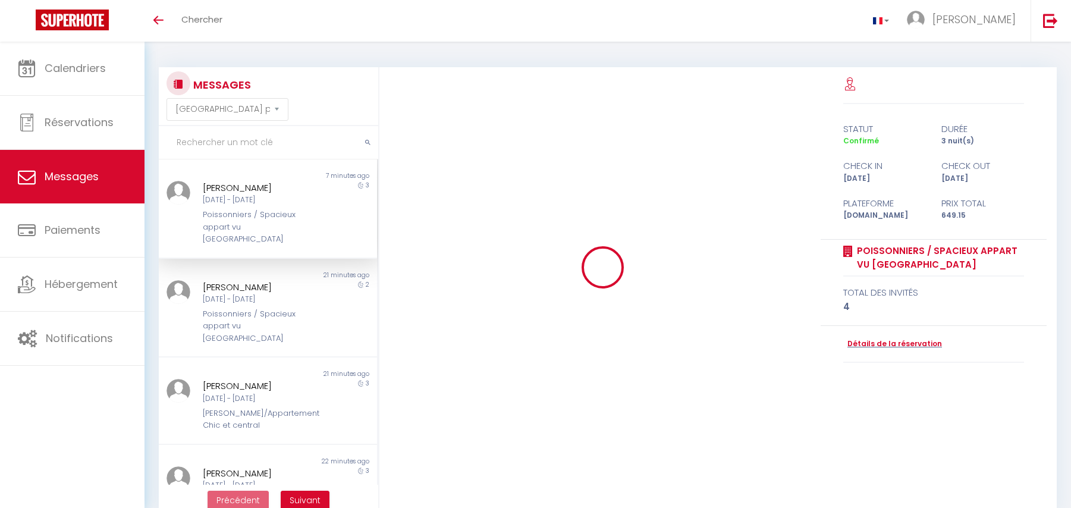
select select "message"
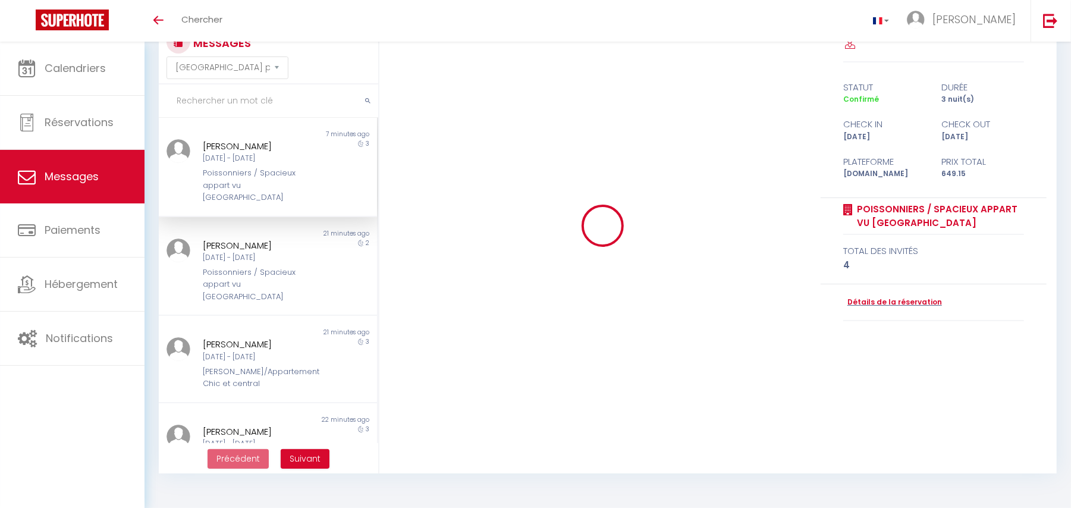
scroll to position [5859, 0]
